Goal: Task Accomplishment & Management: Use online tool/utility

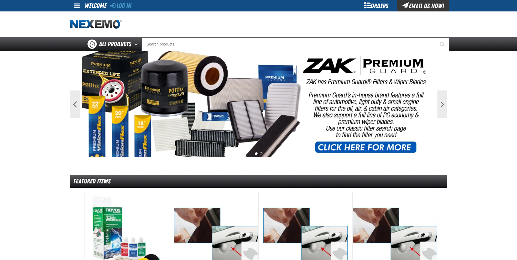
click at [369, 4] on div "Orders" at bounding box center [376, 5] width 41 height 11
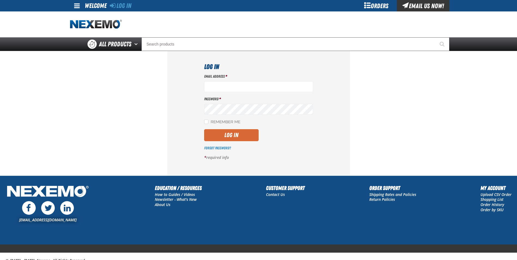
type input "gtorok@vtaig.com"
click at [232, 130] on button "Log In" at bounding box center [231, 135] width 55 height 12
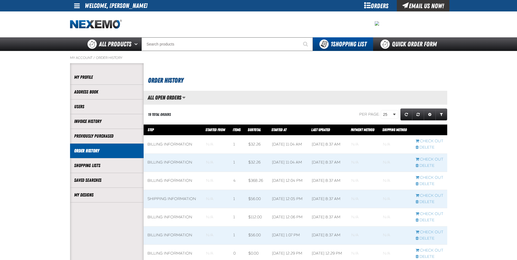
scroll to position [0, 0]
click at [159, 166] on span at bounding box center [173, 163] width 59 height 18
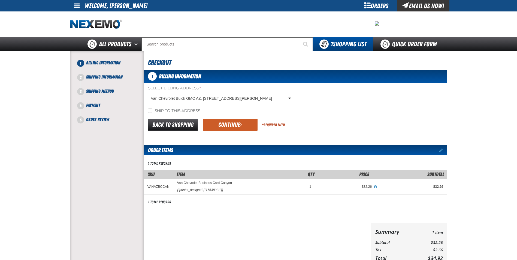
click at [158, 184] on td "VANAZBCCAN" at bounding box center [159, 187] width 30 height 16
click at [376, 2] on div "Orders" at bounding box center [376, 5] width 41 height 11
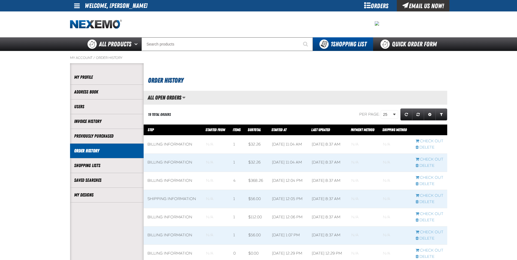
scroll to position [0, 0]
click at [85, 197] on link "My Designs" at bounding box center [106, 195] width 65 height 6
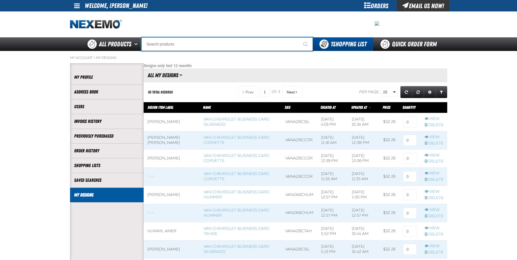
click at [159, 44] on input "Search" at bounding box center [226, 44] width 171 height 14
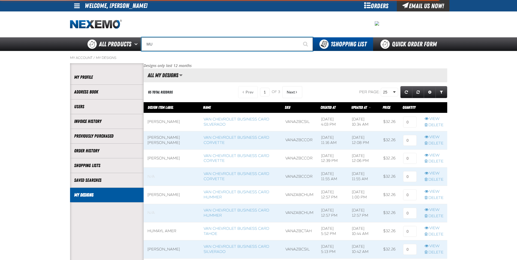
type input "MUS"
type input "MUST GO"
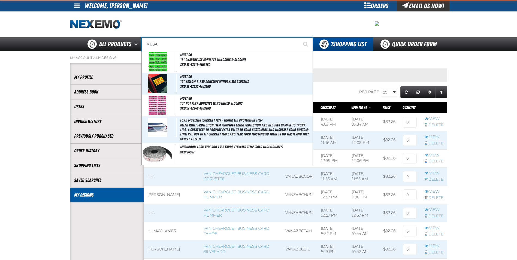
type input "MUSA"
click at [299, 37] on button "Start Searching" at bounding box center [306, 44] width 14 height 14
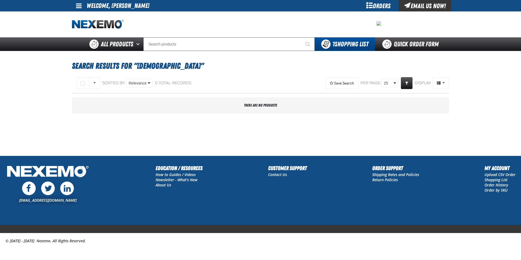
click at [371, 7] on div "Orders" at bounding box center [378, 5] width 41 height 11
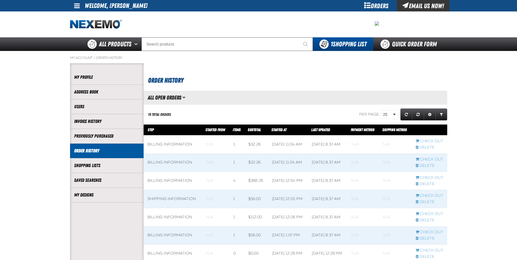
scroll to position [0, 0]
click at [125, 201] on li "My Designs" at bounding box center [107, 195] width 74 height 15
click at [75, 196] on link "My Designs" at bounding box center [106, 195] width 65 height 6
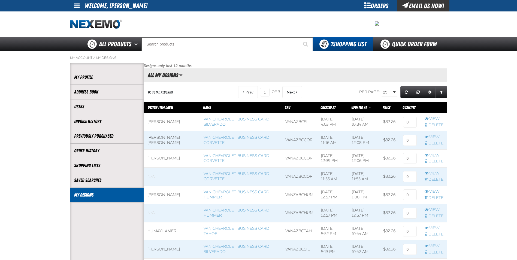
scroll to position [0, 0]
click at [211, 211] on link "Van Chevrolet Business Card Hummer" at bounding box center [237, 213] width 66 height 10
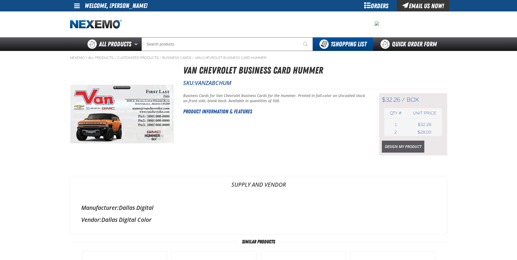
click at [411, 145] on link "Design My Product" at bounding box center [403, 147] width 43 height 12
